Goal: Task Accomplishment & Management: Manage account settings

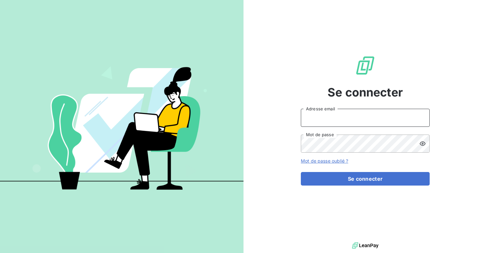
click at [321, 117] on input "Adresse email" at bounding box center [365, 118] width 129 height 18
type input "[EMAIL_ADDRESS][DOMAIN_NAME]"
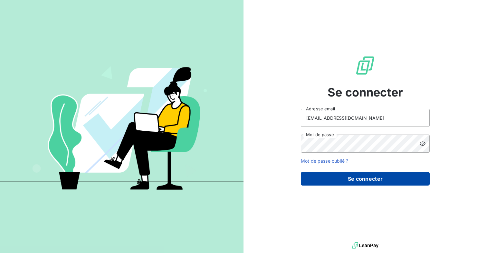
click at [384, 181] on button "Se connecter" at bounding box center [365, 179] width 129 height 14
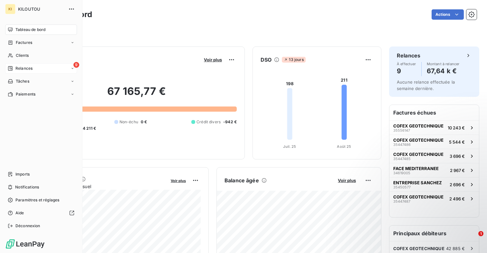
click at [32, 70] on span "Relances" at bounding box center [23, 68] width 17 height 6
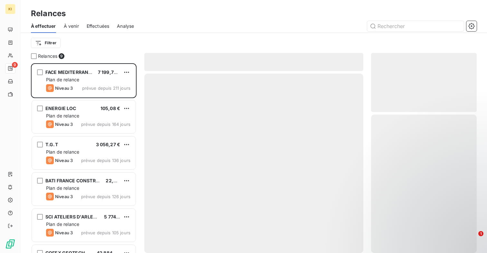
scroll to position [189, 106]
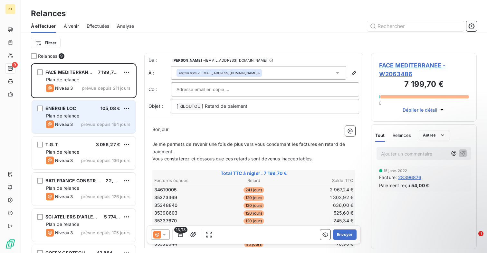
click at [83, 127] on div "Niveau 3 prévue depuis 164 jours" at bounding box center [88, 124] width 84 height 8
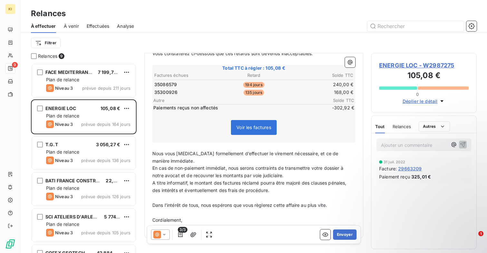
scroll to position [111, 0]
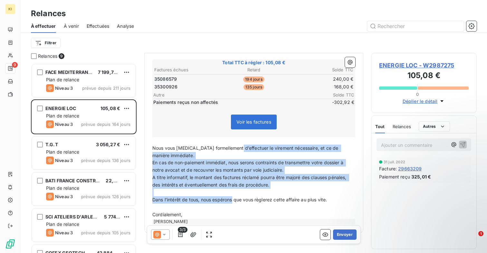
drag, startPoint x: 237, startPoint y: 147, endPoint x: 234, endPoint y: 196, distance: 49.4
click at [234, 196] on div "Bonjour ﻿ ﻿ ﻿ ﻿ Je me permets de revenir une fois de plus vers vous concernant …" at bounding box center [253, 119] width 203 height 209
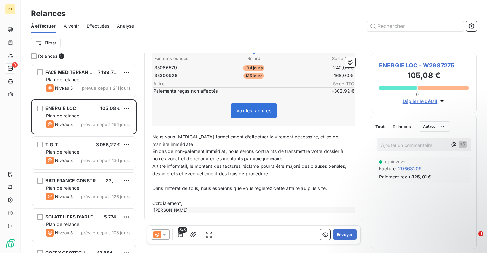
click at [234, 196] on p "﻿" at bounding box center [253, 195] width 203 height 7
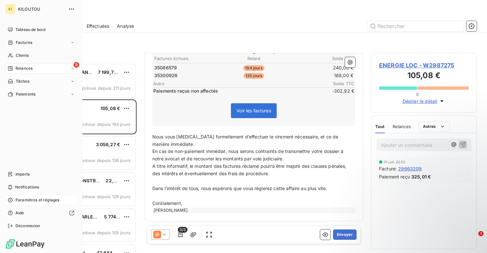
click at [25, 198] on span "Paramètres et réglages" at bounding box center [37, 200] width 44 height 6
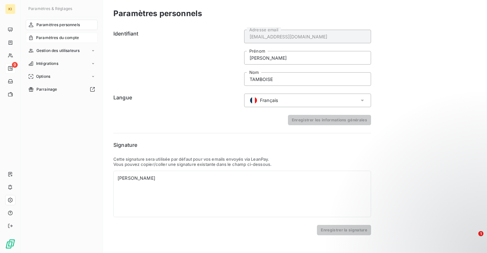
click at [67, 37] on span "Paramètres du compte" at bounding box center [57, 38] width 43 height 6
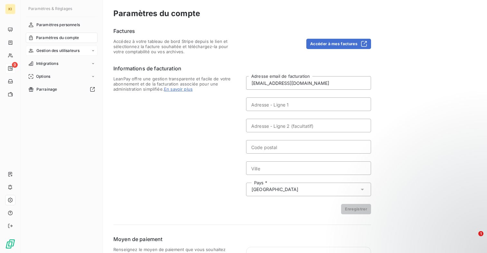
click at [68, 52] on span "Gestion des utilisateurs" at bounding box center [58, 51] width 44 height 6
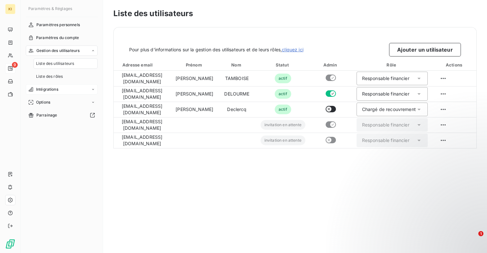
click at [52, 89] on span "Intégrations" at bounding box center [47, 89] width 22 height 6
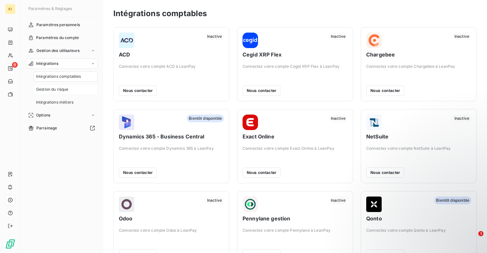
click at [73, 85] on div "Gestion du risque" at bounding box center [66, 89] width 64 height 10
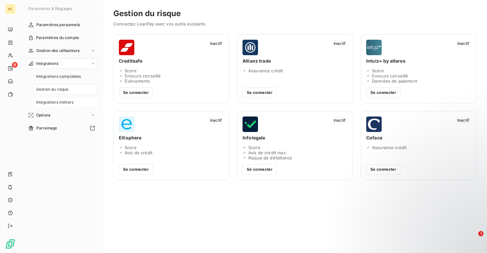
click at [68, 103] on span "Intégrations métiers" at bounding box center [54, 102] width 37 height 6
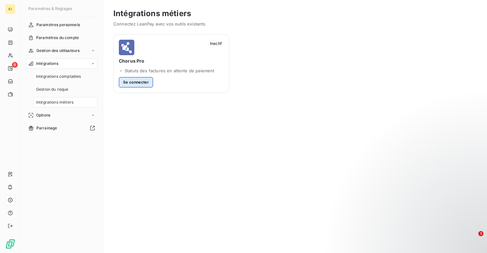
click at [137, 81] on button "Se connecter" at bounding box center [136, 82] width 34 height 10
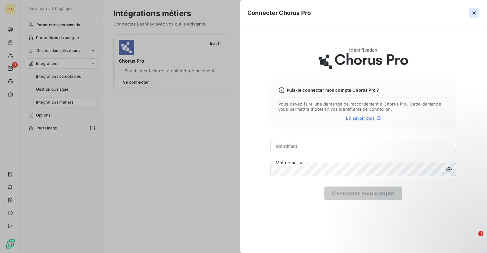
click at [475, 12] on icon "button" at bounding box center [474, 13] width 6 height 6
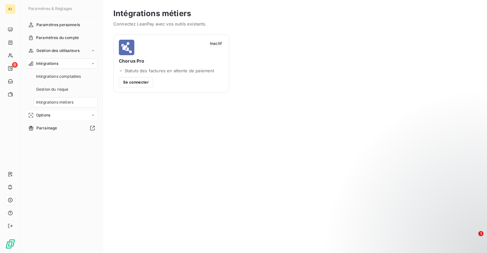
click at [69, 115] on div "Options" at bounding box center [62, 115] width 72 height 10
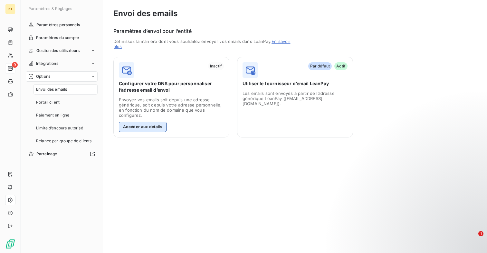
click at [153, 126] on button "Accéder aux détails" at bounding box center [143, 126] width 48 height 10
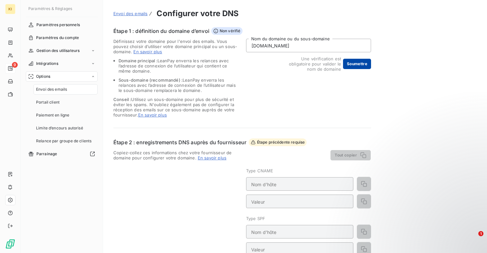
type input "[DOMAIN_NAME]"
click at [365, 64] on button "Soumettre" at bounding box center [357, 64] width 28 height 10
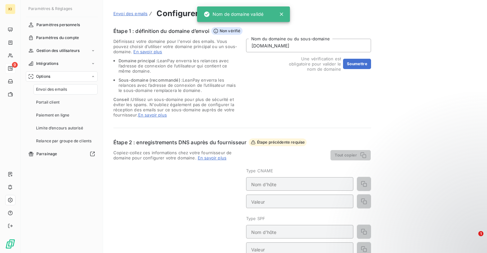
type input "[DOMAIN_NAME]"
type input "v=spf1 include:[DOMAIN_NAME] ~all"
type input "email._[DOMAIN_NAME]"
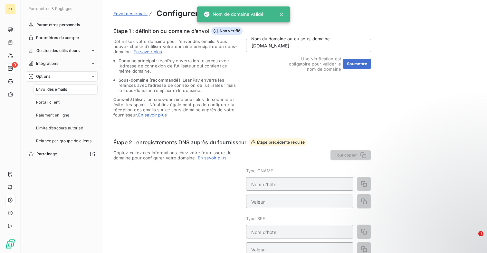
type input "k=rsa; p=MIGfMA0GCSqGSIb3DQEBAQUAA4GNADCBiQKBgQCYX8dIvwL8EusvVoF8REAuknDZGcJfoP…"
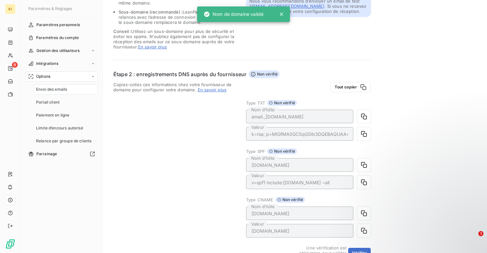
scroll to position [93, 0]
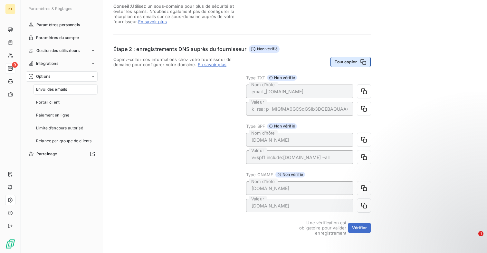
click at [366, 62] on icon "button" at bounding box center [364, 62] width 6 height 6
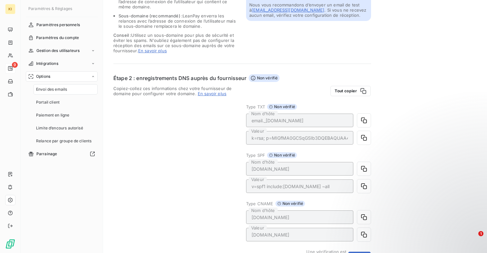
scroll to position [2, 0]
